Goal: Navigation & Orientation: Understand site structure

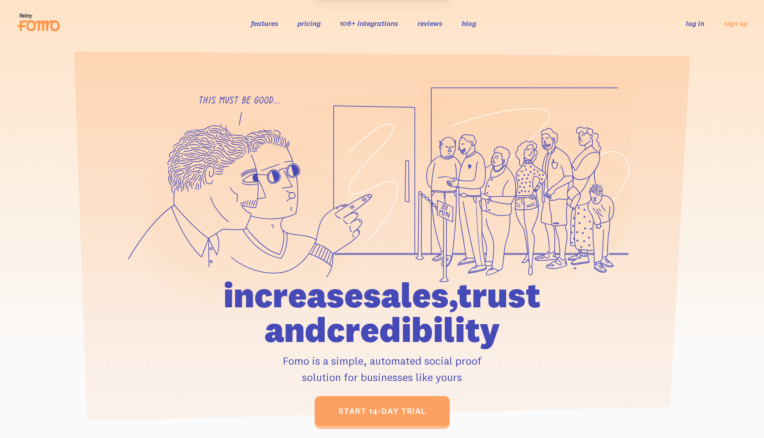
click at [467, 26] on link "blog" at bounding box center [469, 23] width 15 height 9
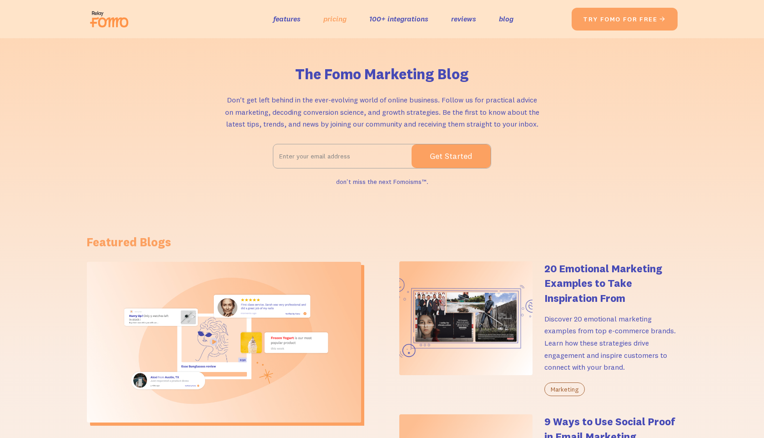
click at [328, 23] on link "pricing" at bounding box center [334, 18] width 23 height 13
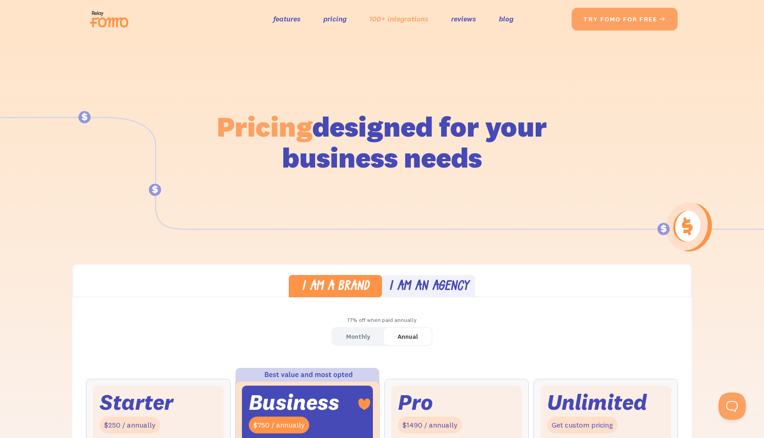
click at [409, 17] on link "100+ integrations" at bounding box center [398, 18] width 59 height 13
click at [101, 25] on img at bounding box center [111, 19] width 51 height 29
